Goal: Information Seeking & Learning: Learn about a topic

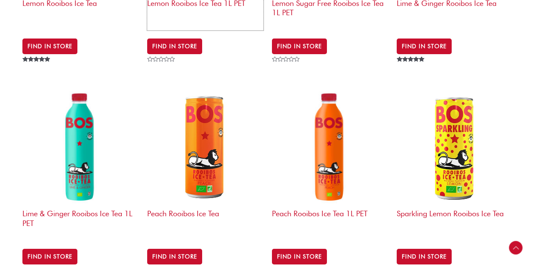
scroll to position [368, 0]
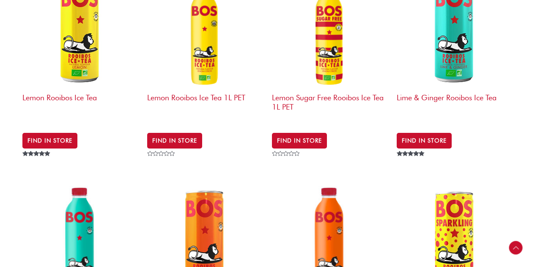
click at [212, 86] on img at bounding box center [205, 31] width 116 height 116
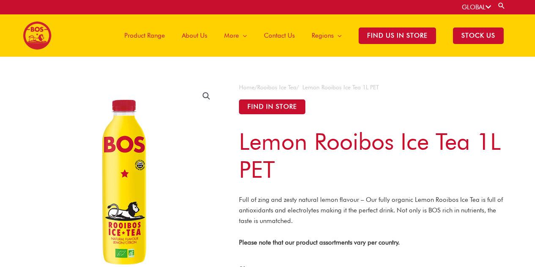
click at [155, 39] on span "Product Range" at bounding box center [144, 35] width 41 height 25
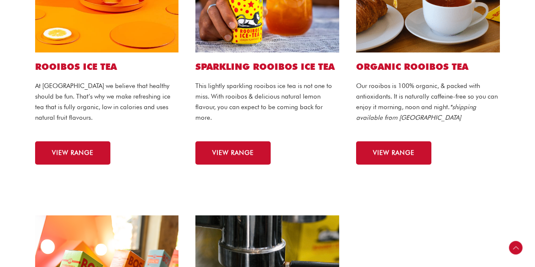
scroll to position [323, 0]
